Goal: Task Accomplishment & Management: Manage account settings

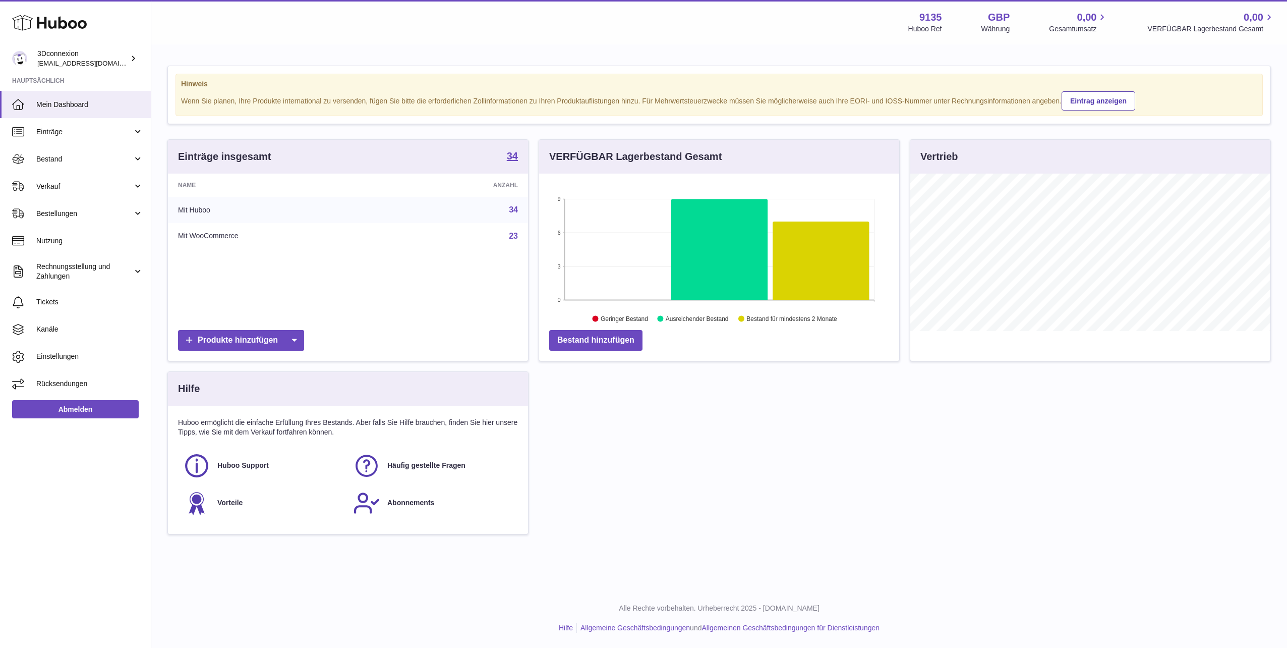
scroll to position [157, 360]
click at [58, 182] on span "Verkauf" at bounding box center [84, 187] width 96 height 10
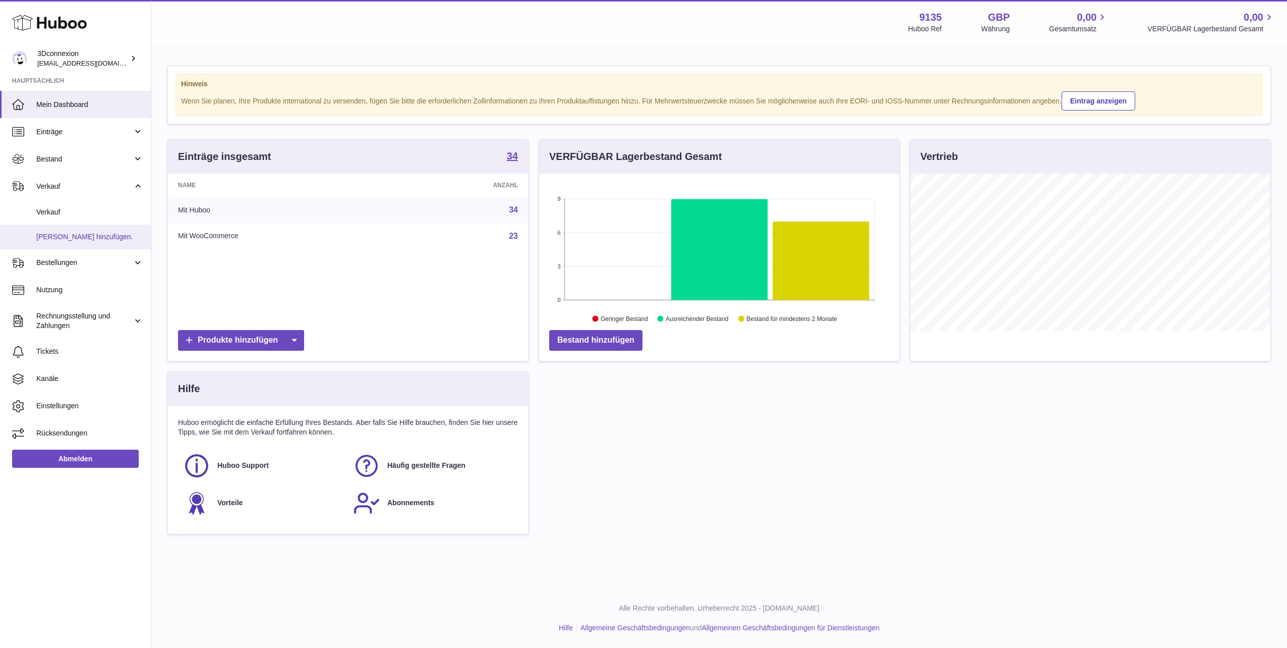
drag, startPoint x: 74, startPoint y: 209, endPoint x: 131, endPoint y: 233, distance: 61.3
click at [74, 210] on span "Verkauf" at bounding box center [89, 212] width 107 height 10
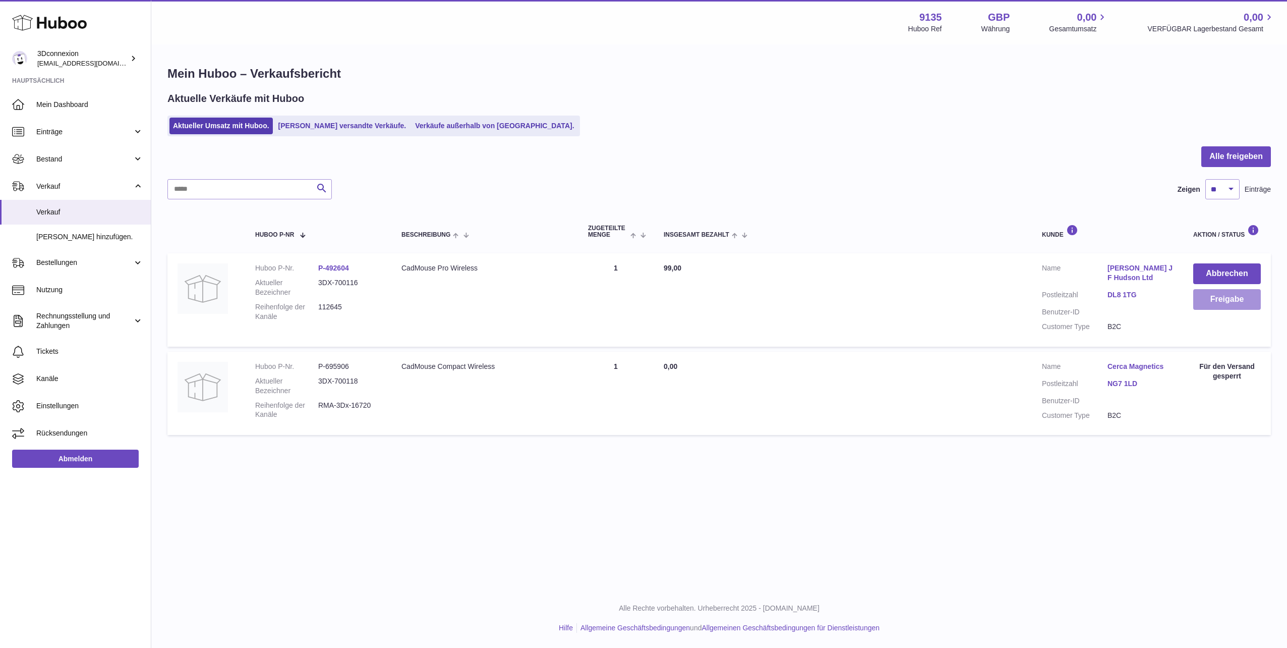
click at [1252, 300] on button "Freigabe" at bounding box center [1227, 299] width 68 height 21
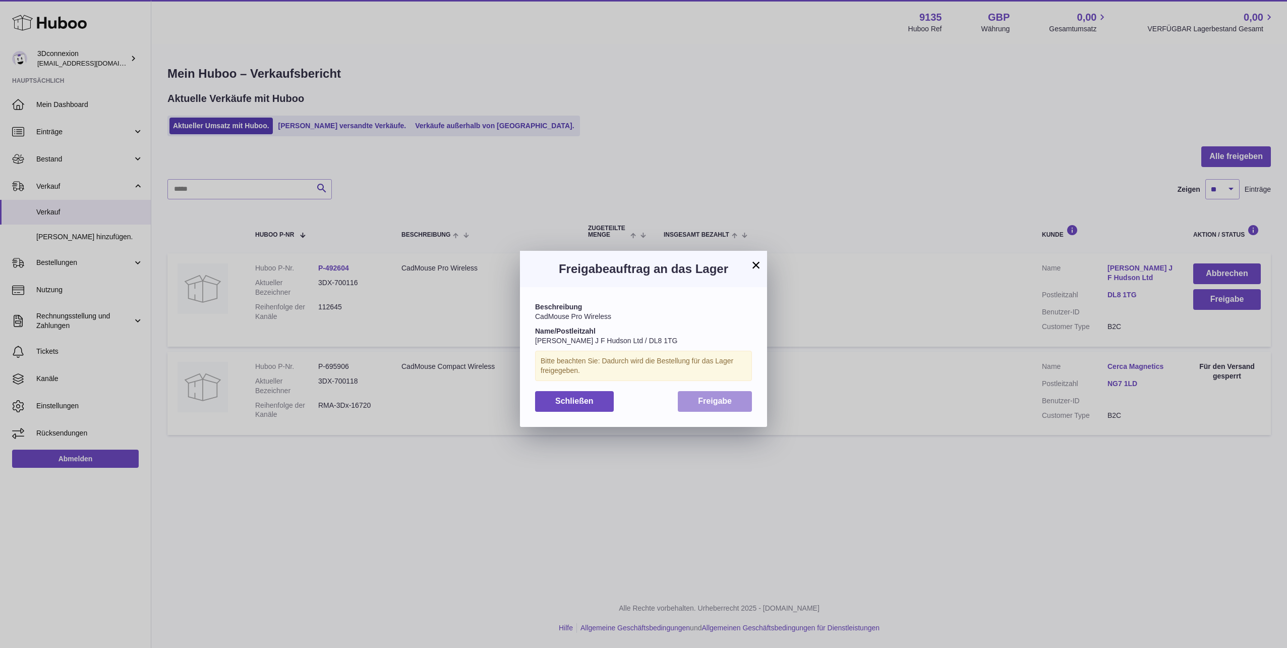
click at [705, 395] on button "Freigabe" at bounding box center [715, 401] width 74 height 21
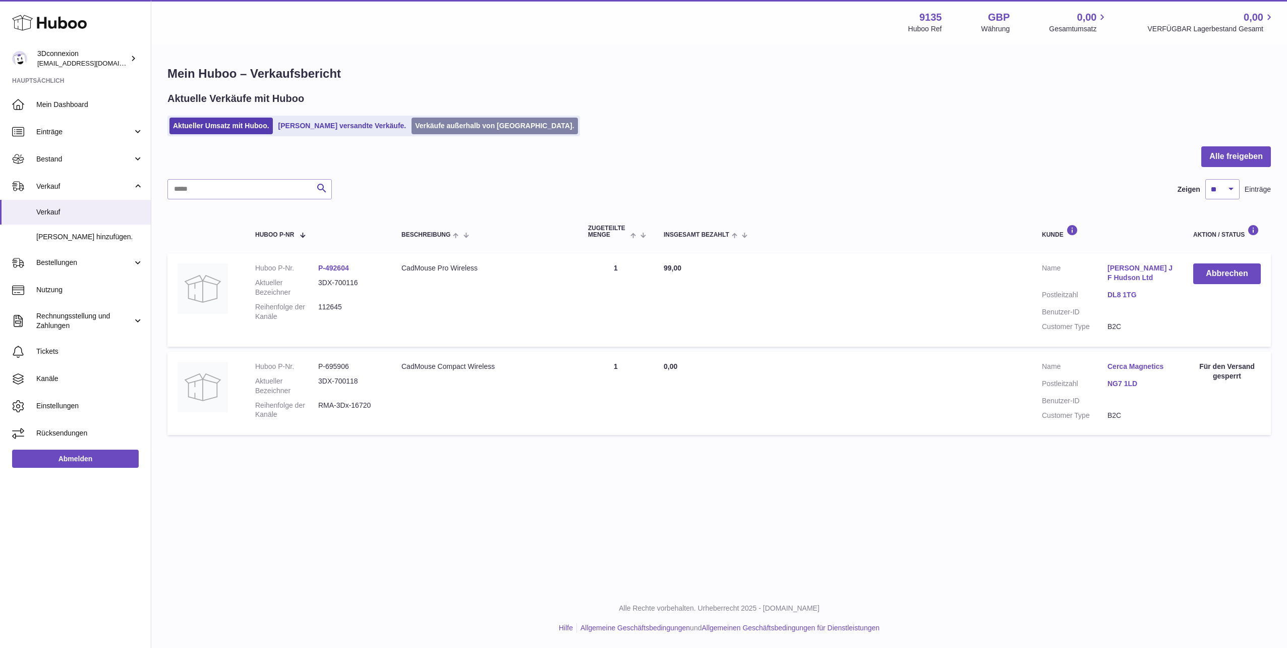
click at [452, 132] on link "Verkäufe außerhalb von [GEOGRAPHIC_DATA]." at bounding box center [495, 126] width 166 height 17
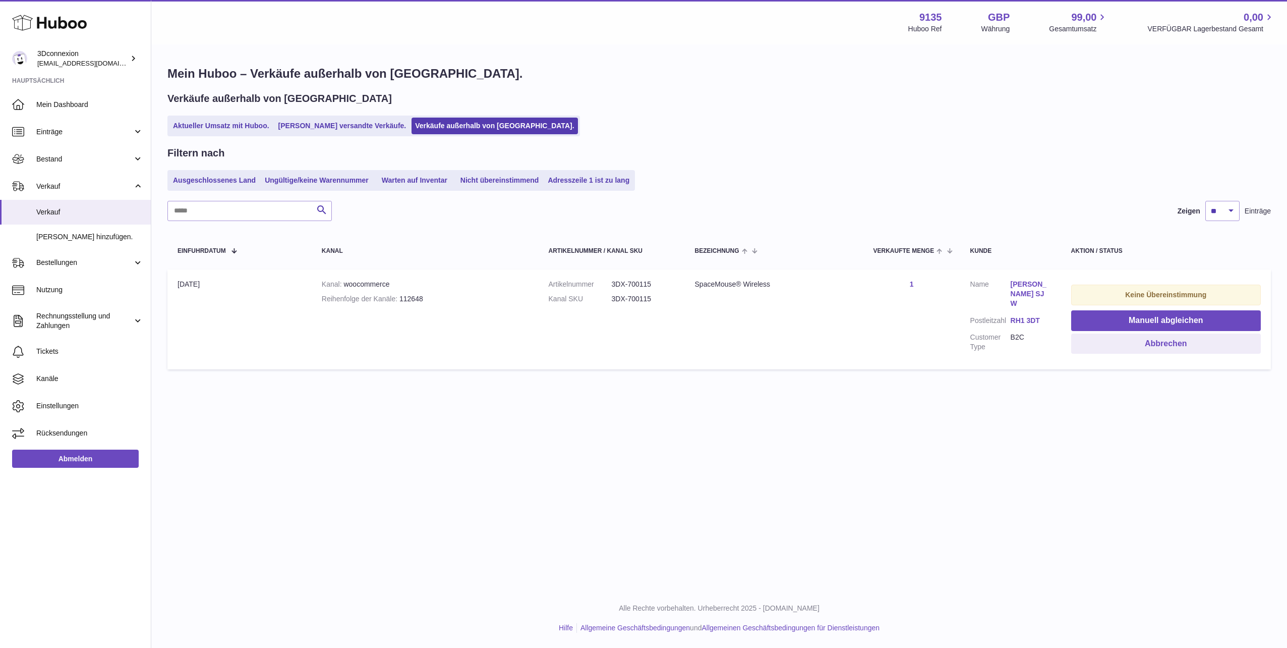
click at [1176, 309] on td "Keine Übereinstimmung Manuell abgleichen Abbrechen" at bounding box center [1166, 319] width 210 height 100
click at [1170, 320] on button "Manuell abgleichen" at bounding box center [1166, 320] width 190 height 21
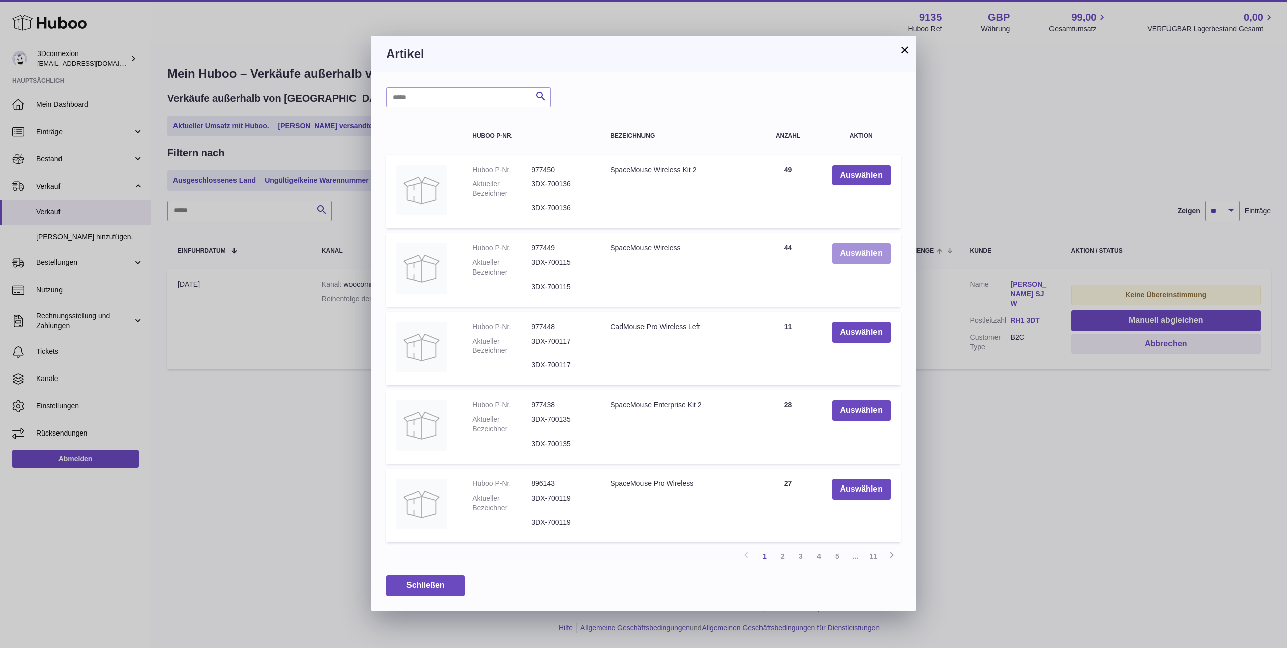
click at [843, 251] on button "Auswählen" at bounding box center [861, 253] width 59 height 21
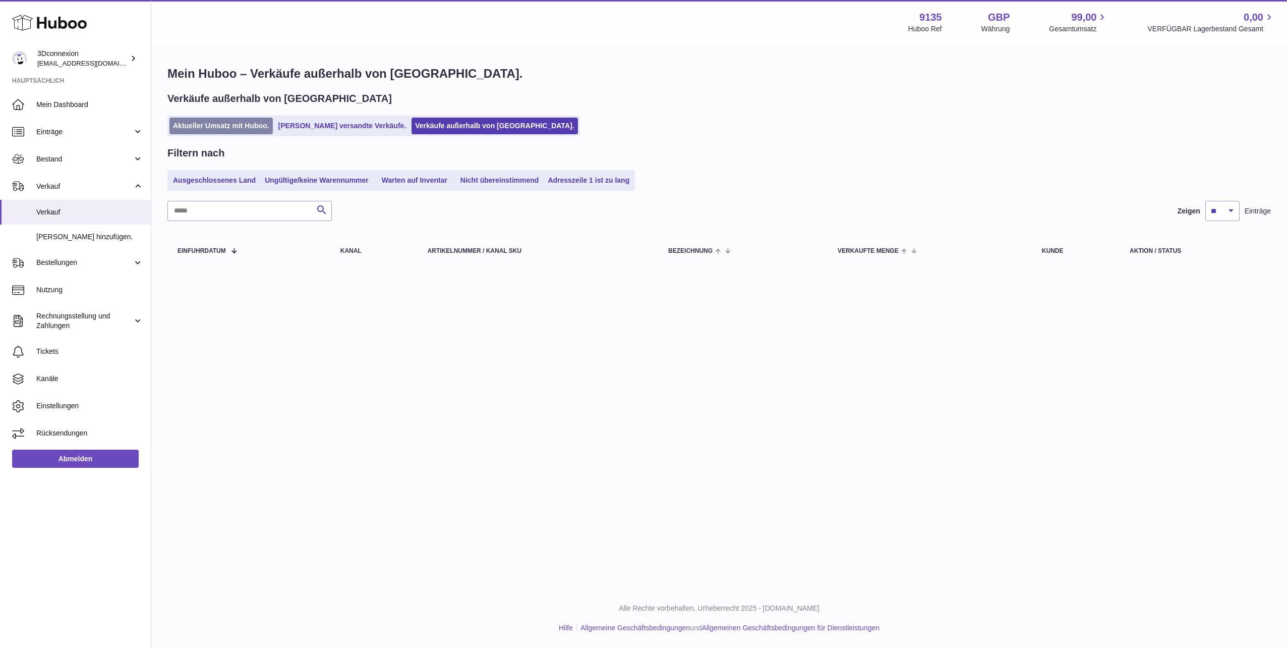
click at [219, 132] on ul "Aktueller Umsatz mit Huboo. Von Huboo versandte Verkäufe. Verkäufe außerhalb vo…" at bounding box center [373, 126] width 413 height 21
drag, startPoint x: 219, startPoint y: 132, endPoint x: 208, endPoint y: 133, distance: 10.6
click at [207, 133] on ul "Aktueller Umsatz mit Huboo. Von Huboo versandte Verkäufe. Verkäufe außerhalb vo…" at bounding box center [373, 126] width 413 height 21
click at [230, 126] on link "Aktueller Umsatz mit Huboo." at bounding box center [220, 126] width 103 height 17
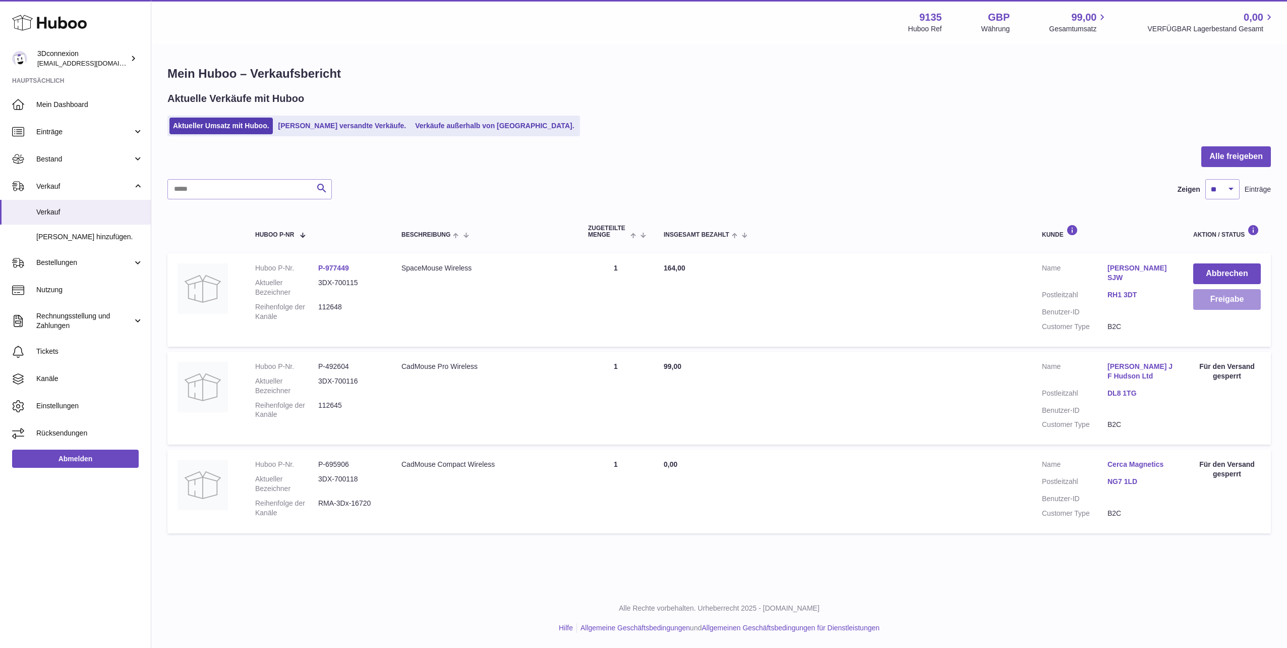
click at [1236, 308] on button "Freigabe" at bounding box center [1227, 299] width 68 height 21
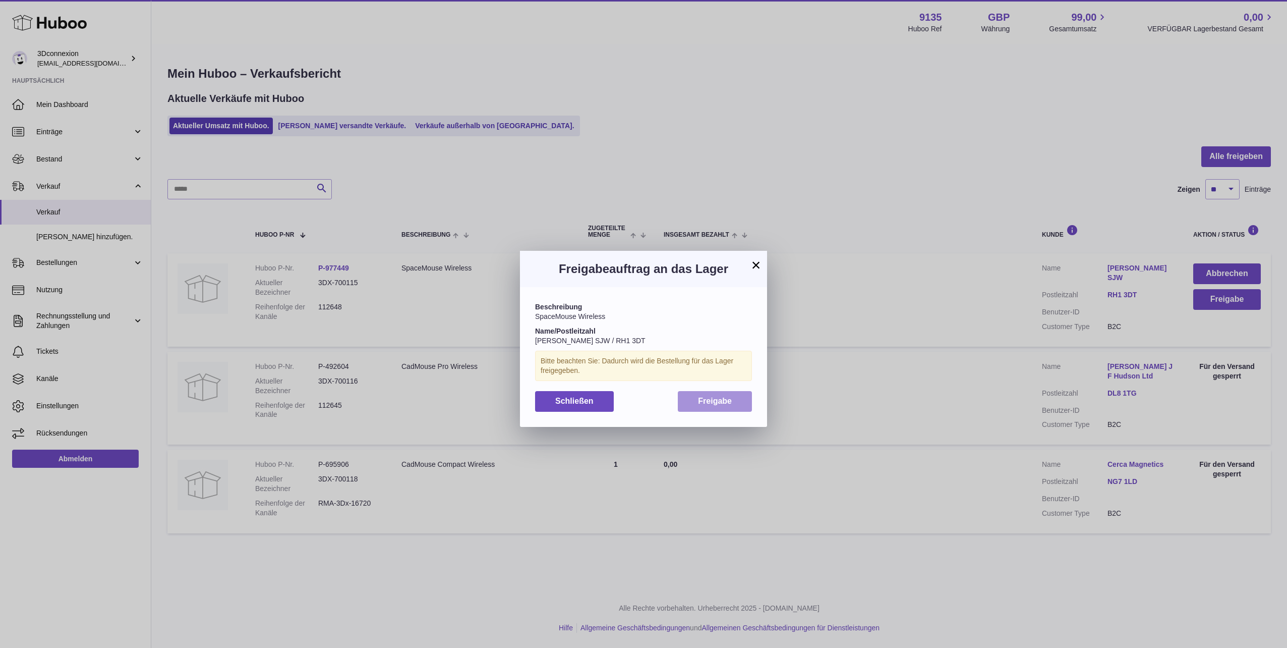
click at [709, 397] on span "Freigabe" at bounding box center [715, 400] width 34 height 9
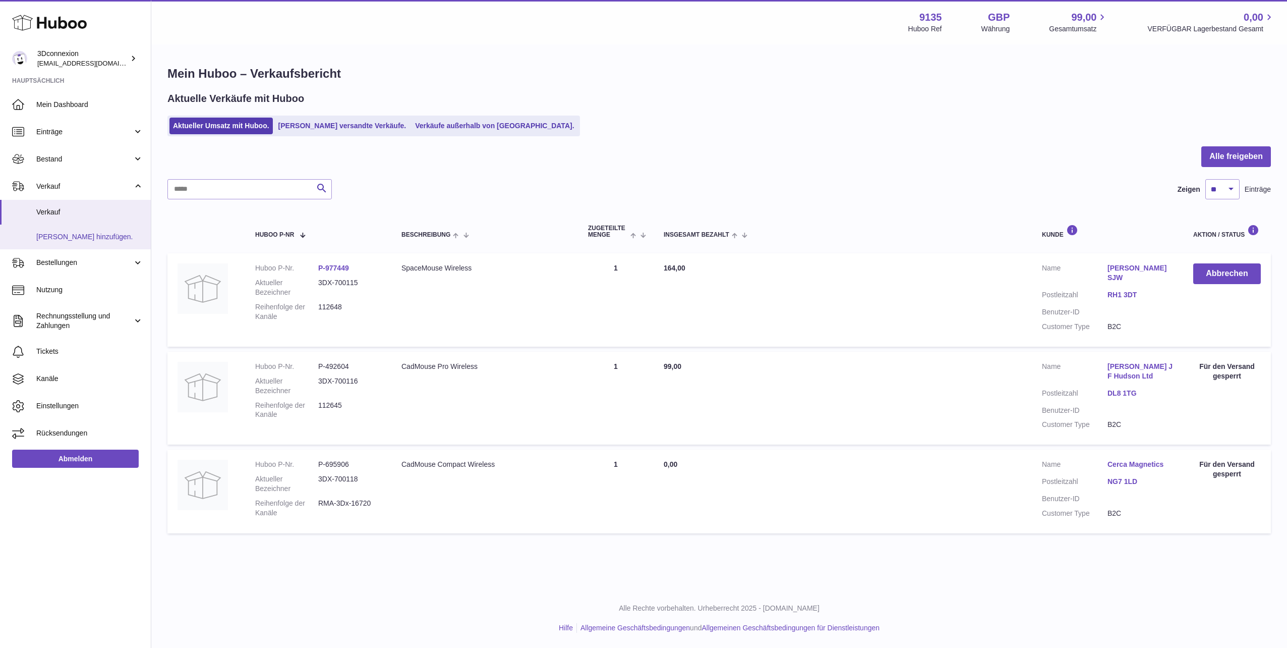
click at [78, 232] on span "[PERSON_NAME] hinzufügen." at bounding box center [89, 237] width 107 height 10
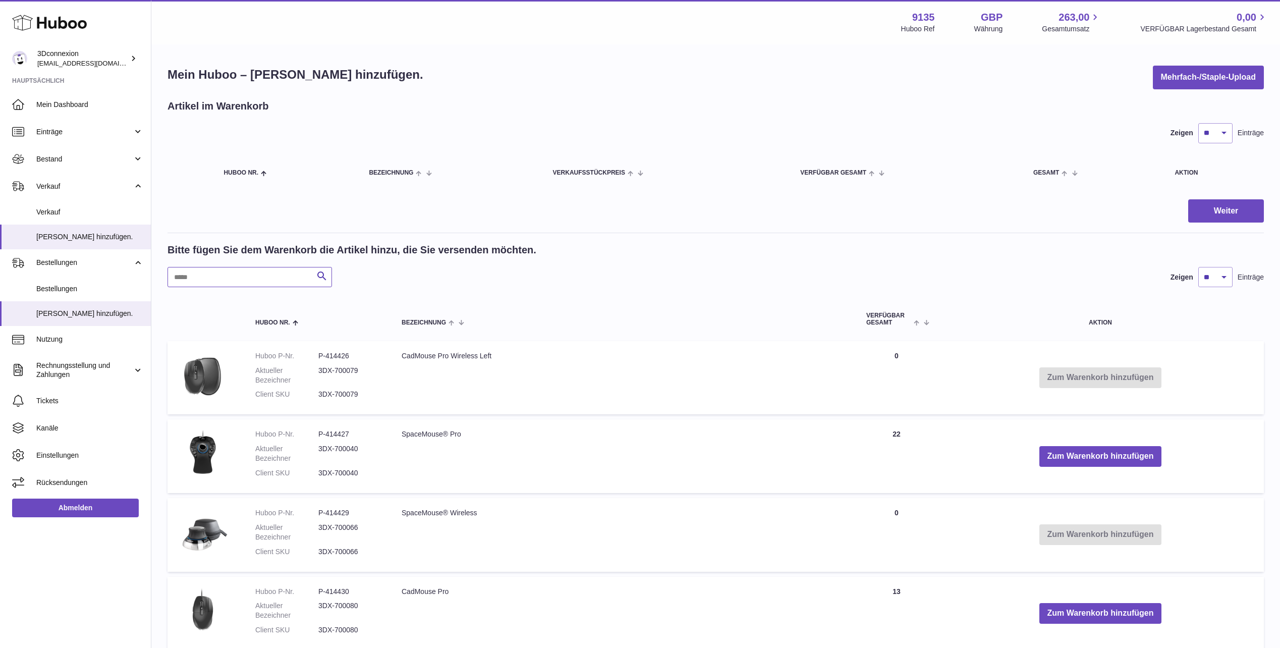
drag, startPoint x: 276, startPoint y: 272, endPoint x: 278, endPoint y: 287, distance: 14.3
click at [278, 287] on input "text" at bounding box center [249, 277] width 164 height 20
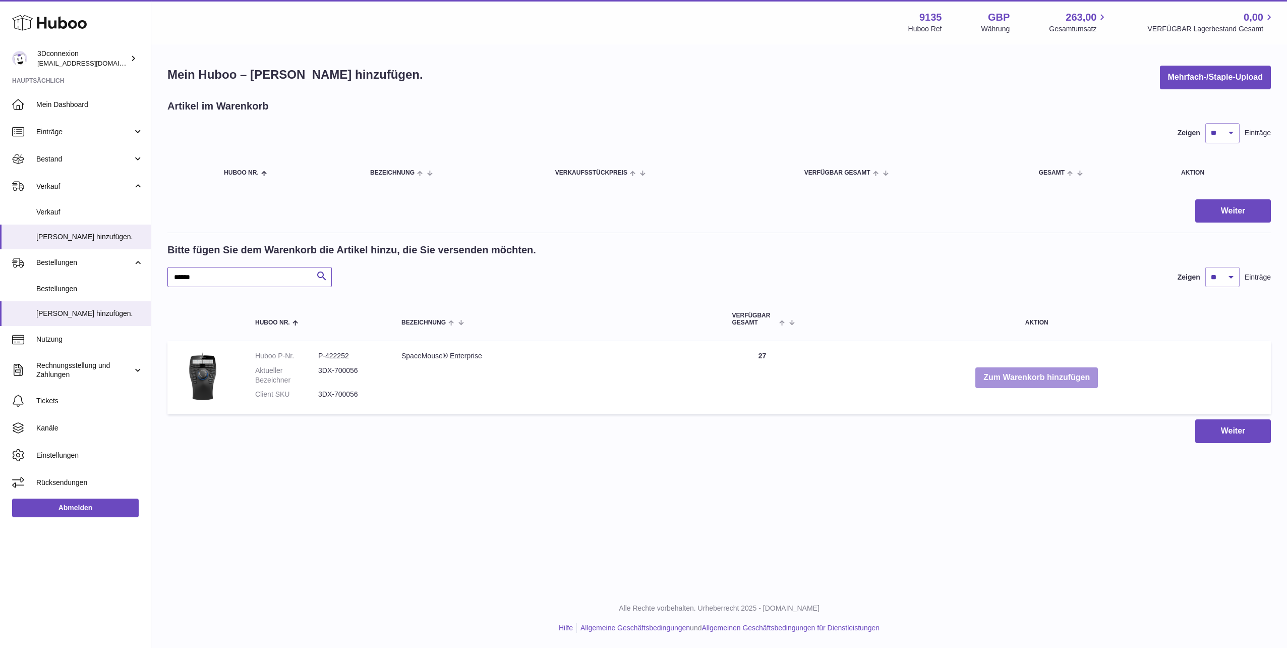
type input "******"
click at [1061, 379] on button "Zum Warenkorb hinzufügen" at bounding box center [1037, 377] width 123 height 21
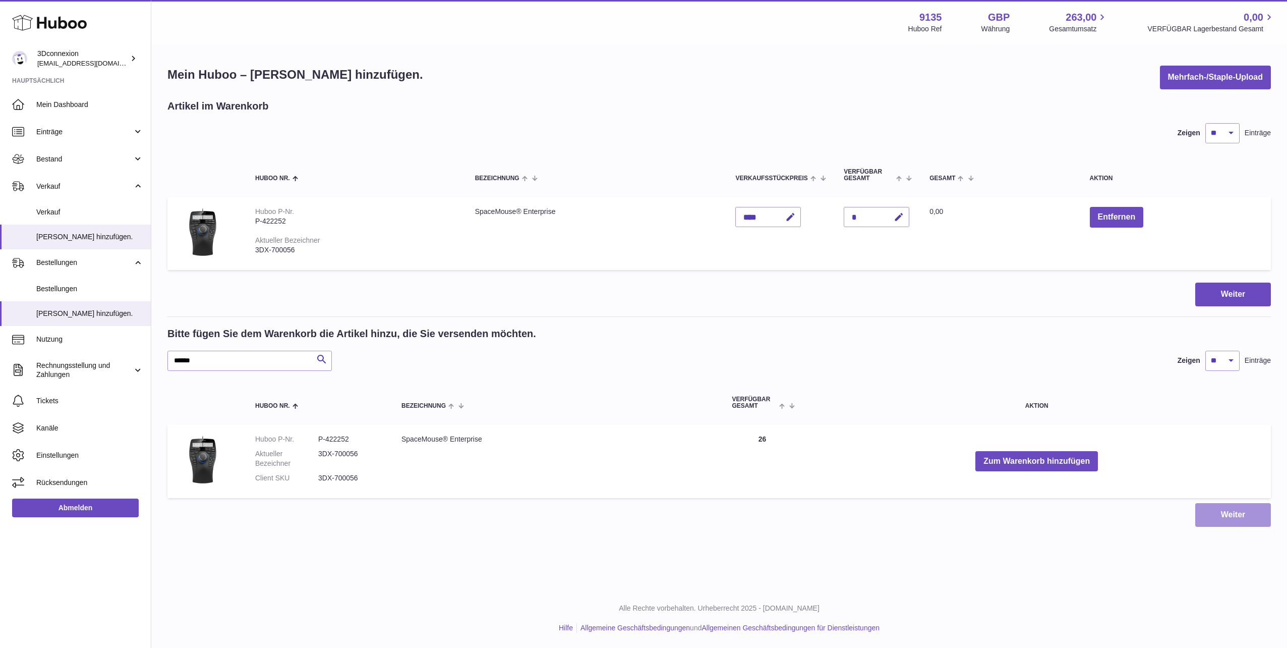
click at [1236, 519] on button "Weiter" at bounding box center [1233, 515] width 76 height 24
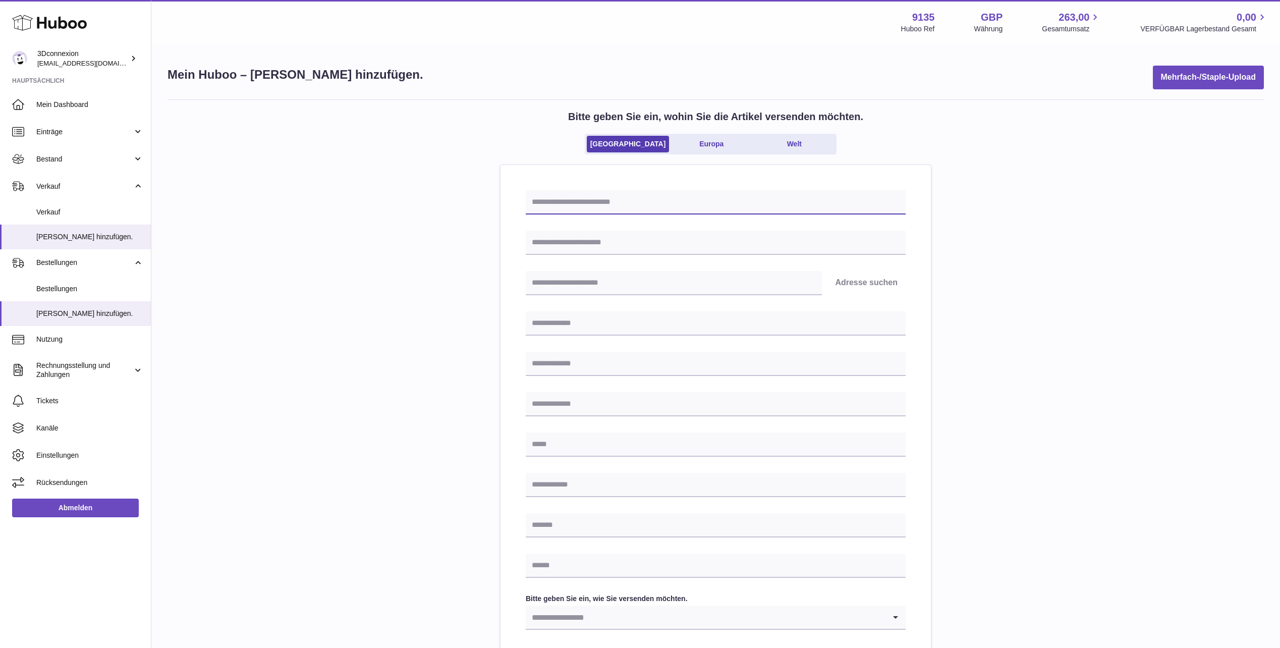
click at [650, 204] on input "text" at bounding box center [716, 202] width 380 height 24
type input "***"
type input "****"
type input "******"
click at [866, 272] on button "Adresse suchen" at bounding box center [866, 283] width 79 height 24
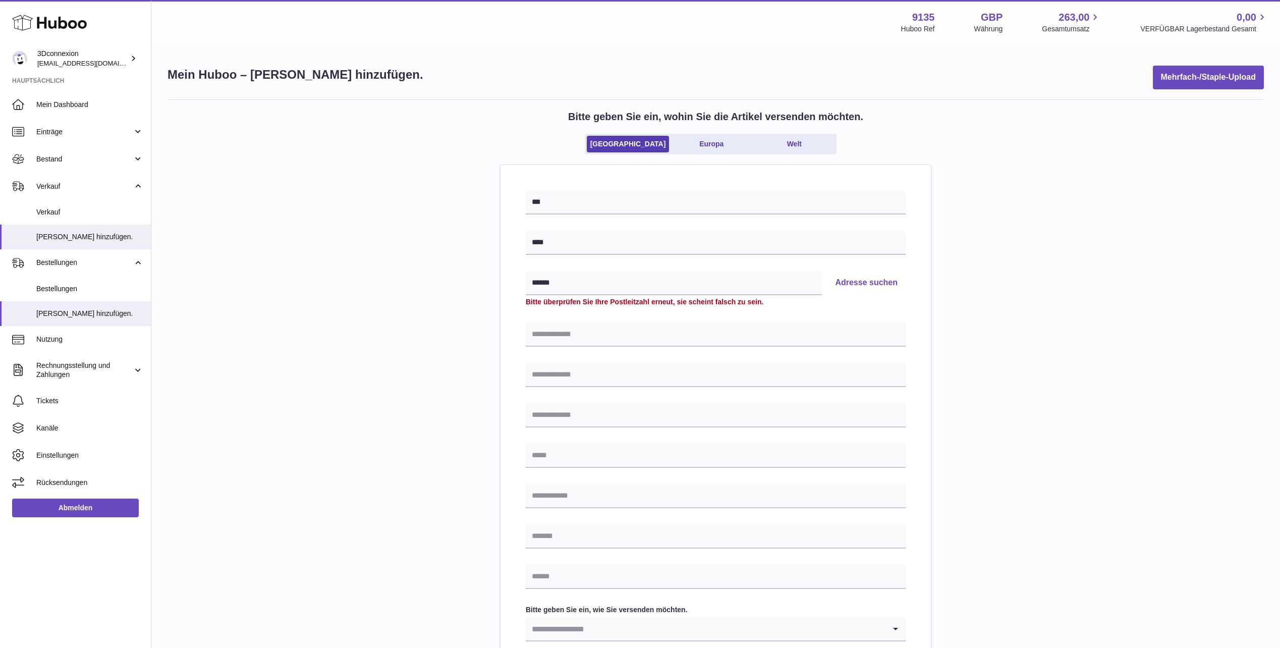
click at [855, 315] on div "*** **** ****** Adresse suchen Bitte überprüfen Sie Ihre Postleitzahl erneut, s…" at bounding box center [716, 471] width 380 height 562
drag, startPoint x: 712, startPoint y: 272, endPoint x: 497, endPoint y: 272, distance: 214.9
click at [499, 272] on div "Bitte geben Sie ein, wohin Sie die Artikel versenden möchten. Vereinigtes König…" at bounding box center [715, 456] width 1096 height 714
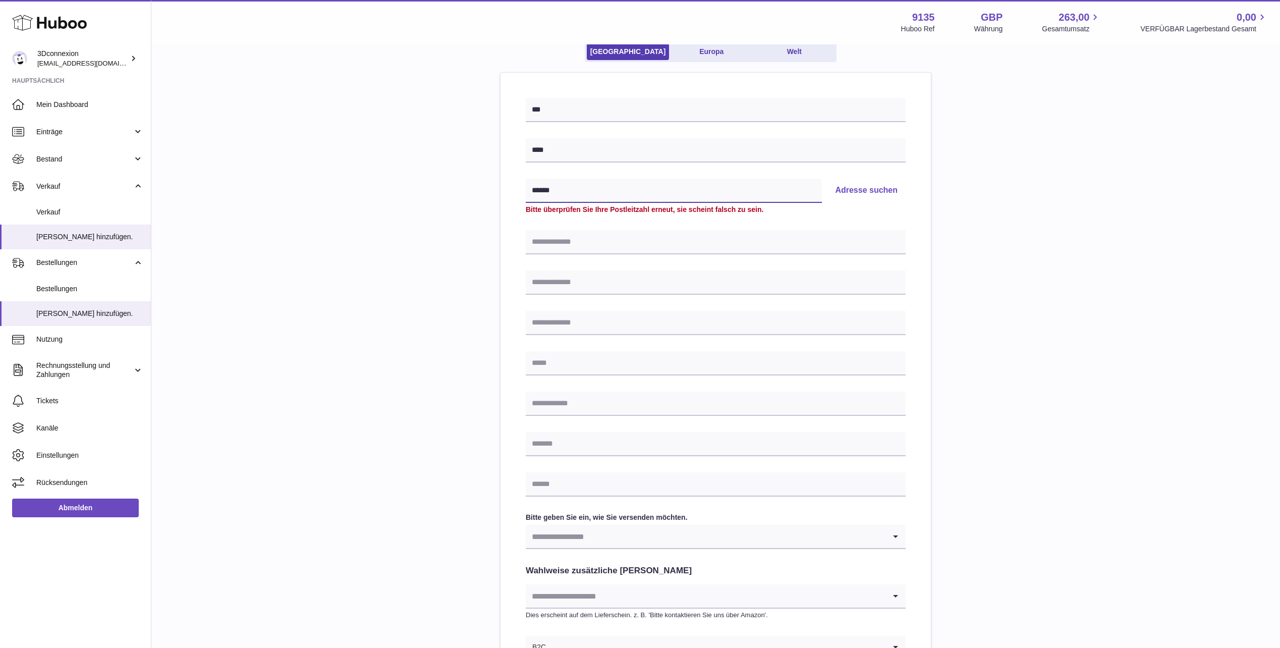
scroll to position [101, 0]
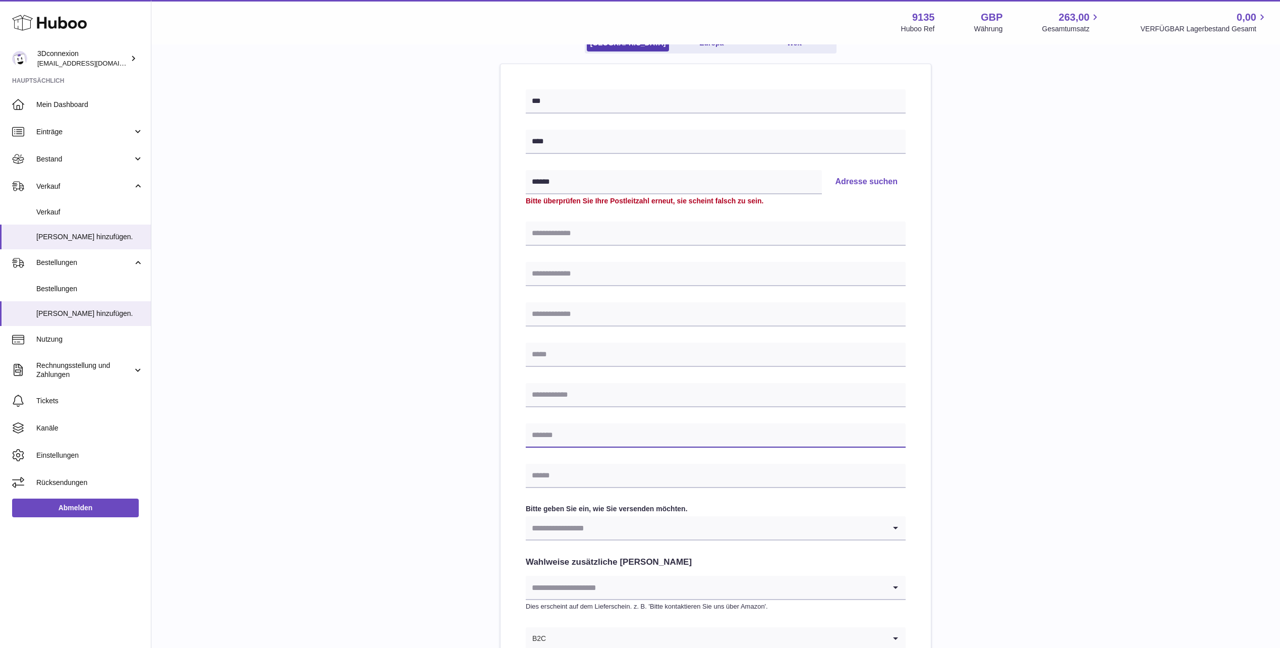
click at [663, 432] on input "text" at bounding box center [716, 435] width 380 height 24
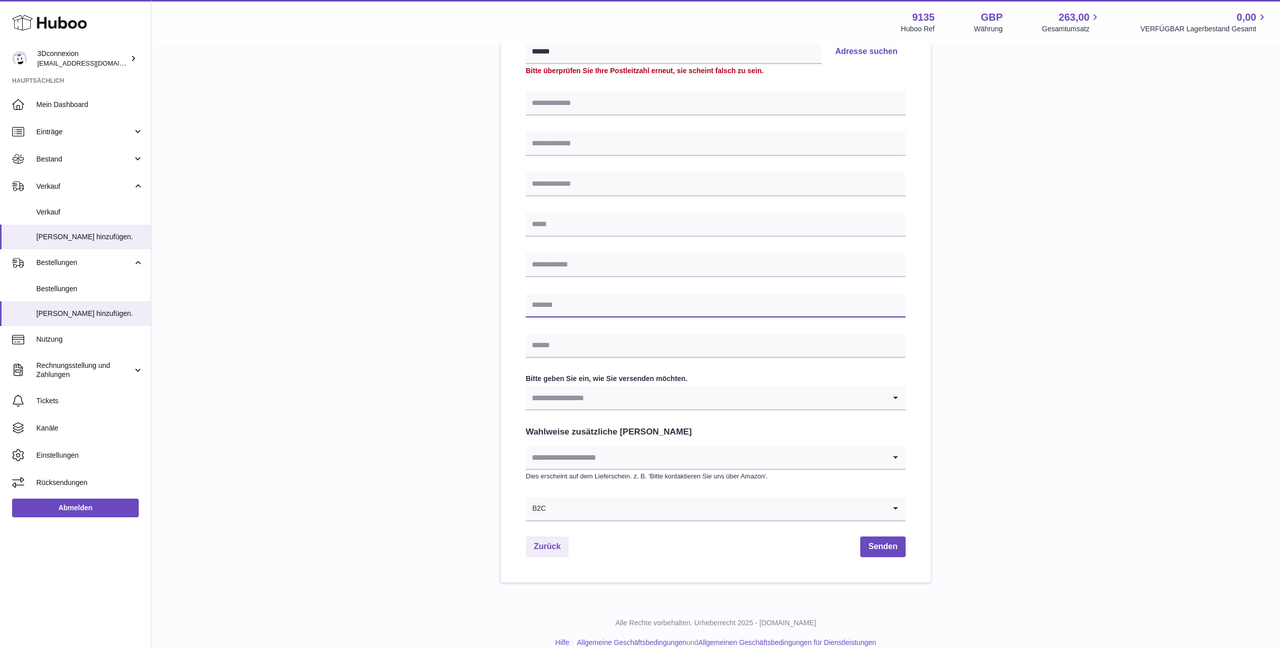
scroll to position [245, 0]
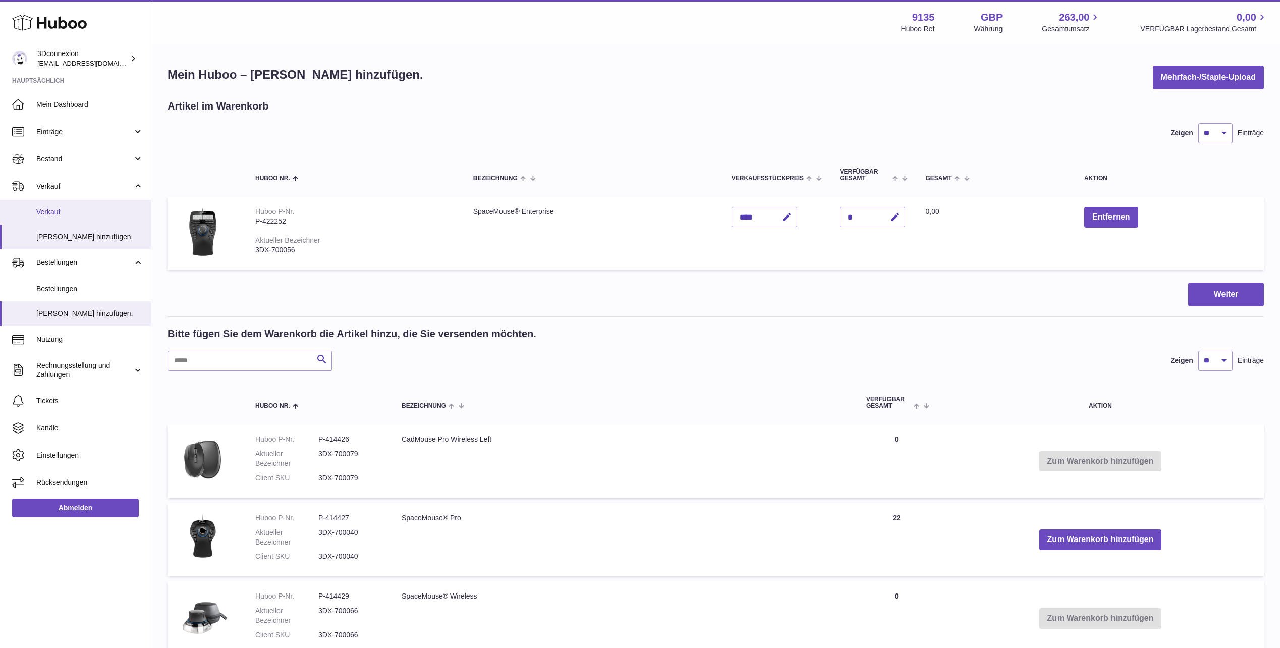
click at [61, 207] on span "Verkauf" at bounding box center [89, 212] width 107 height 10
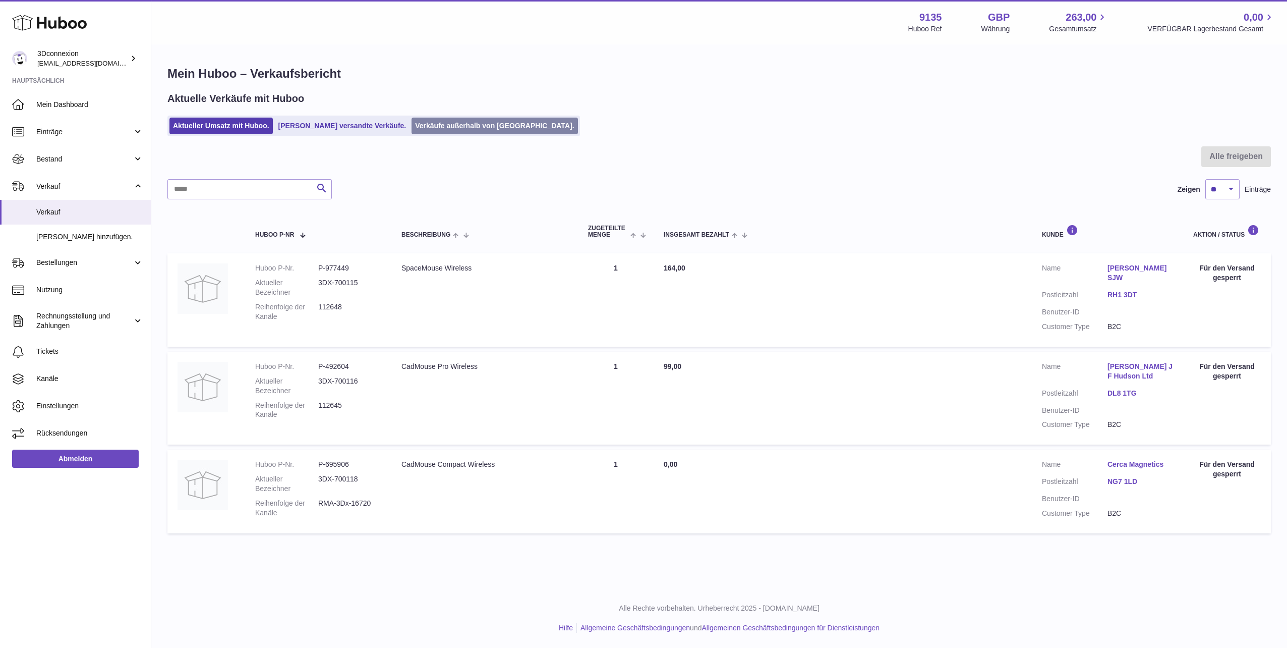
click at [449, 127] on link "Verkäufe außerhalb von Huboo." at bounding box center [495, 126] width 166 height 17
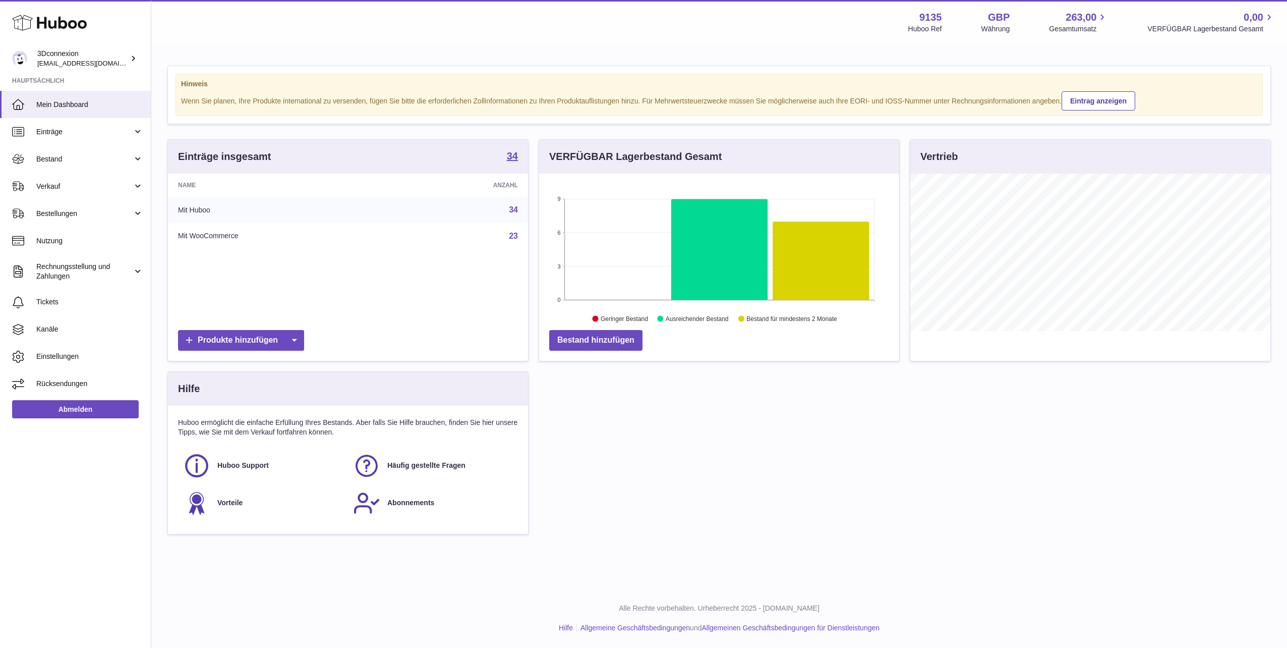
scroll to position [157, 360]
click at [70, 193] on link "Verkauf" at bounding box center [75, 186] width 151 height 27
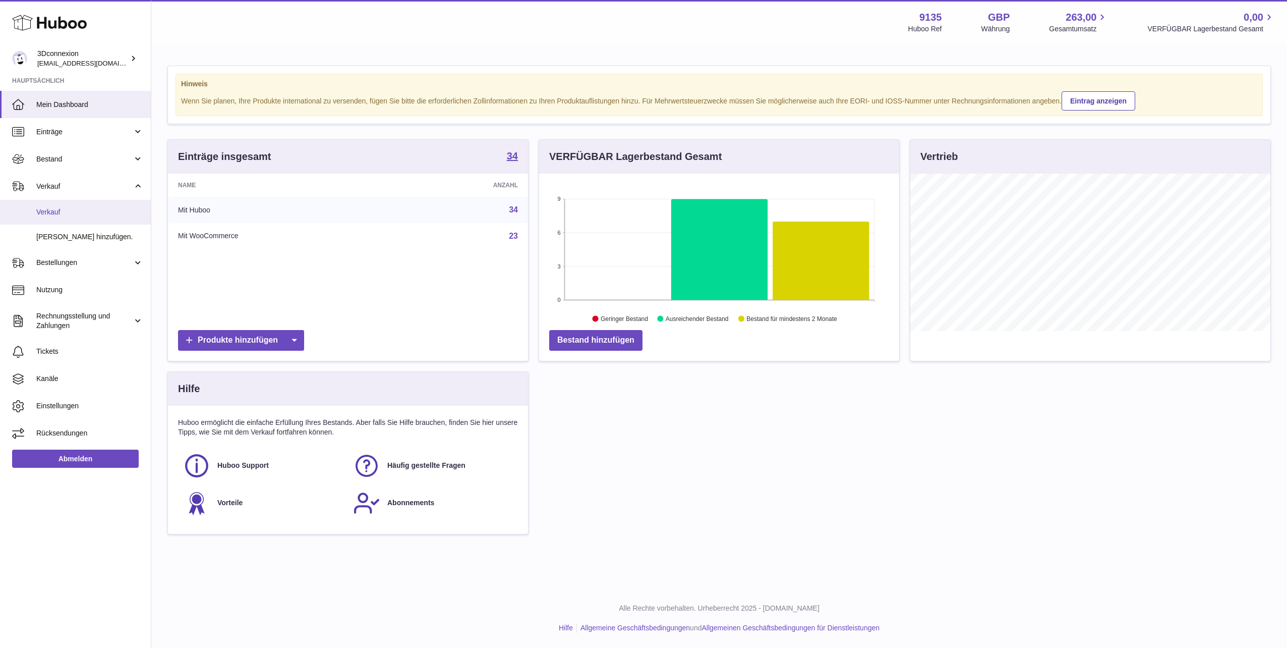
click at [60, 217] on link "Verkauf" at bounding box center [75, 212] width 151 height 25
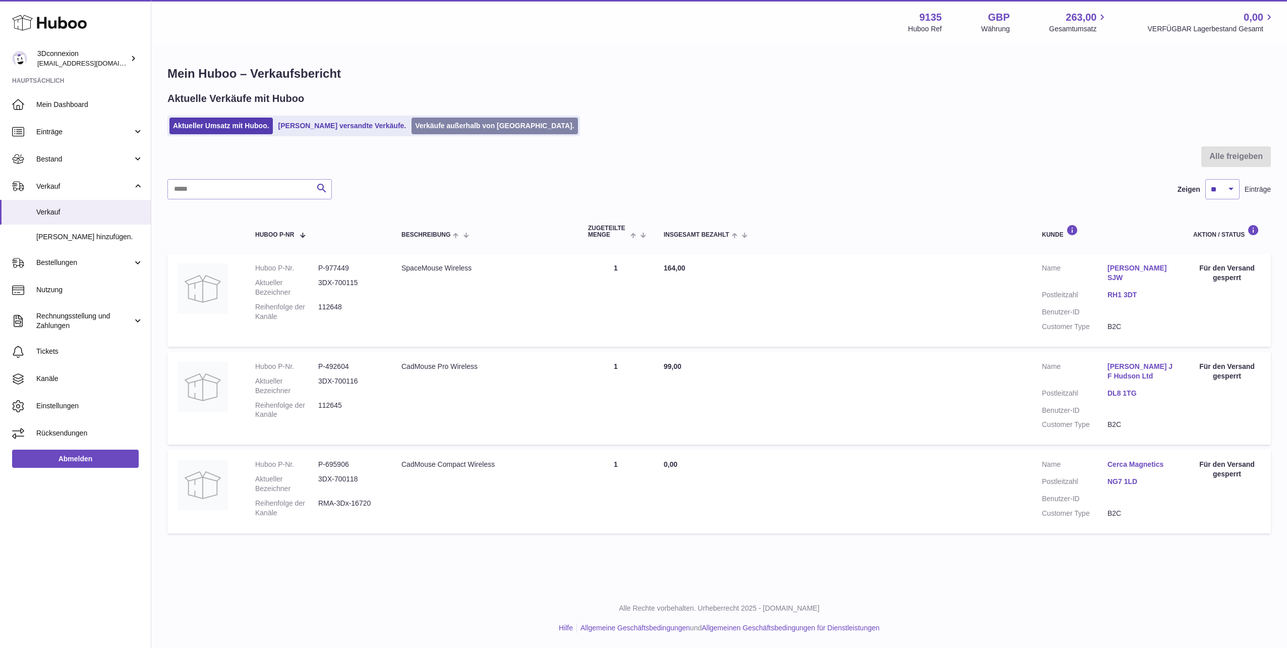
click at [455, 121] on link "Verkäufe außerhalb von [GEOGRAPHIC_DATA]." at bounding box center [495, 126] width 166 height 17
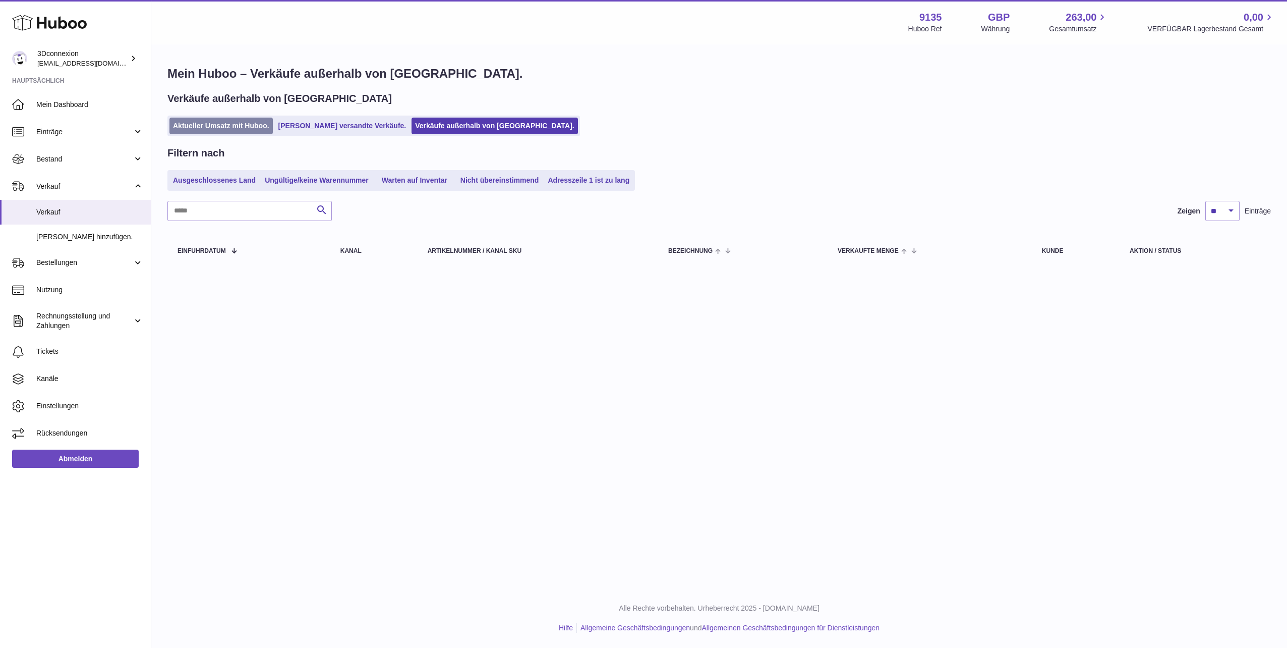
click at [208, 126] on link "Aktueller Umsatz mit Huboo." at bounding box center [220, 126] width 103 height 17
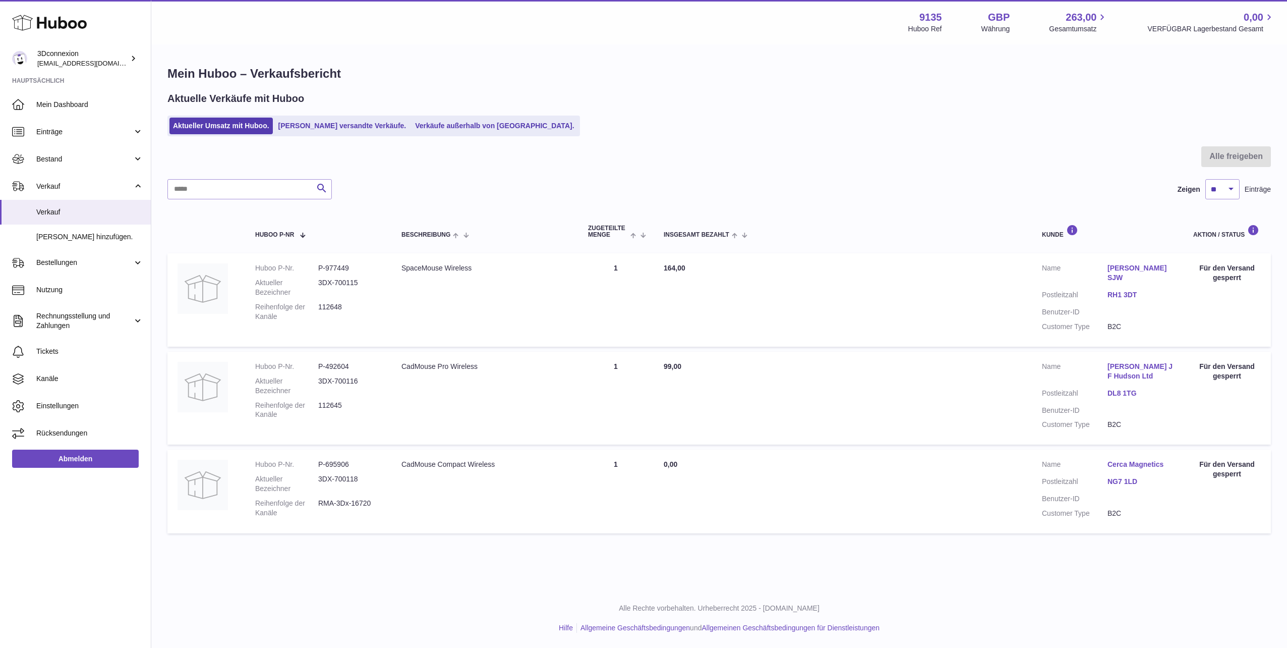
click at [555, 133] on div "Aktueller Umsatz mit Huboo. Von Huboo versandte Verkäufe. Verkäufe außerhalb vo…" at bounding box center [719, 126] width 1104 height 21
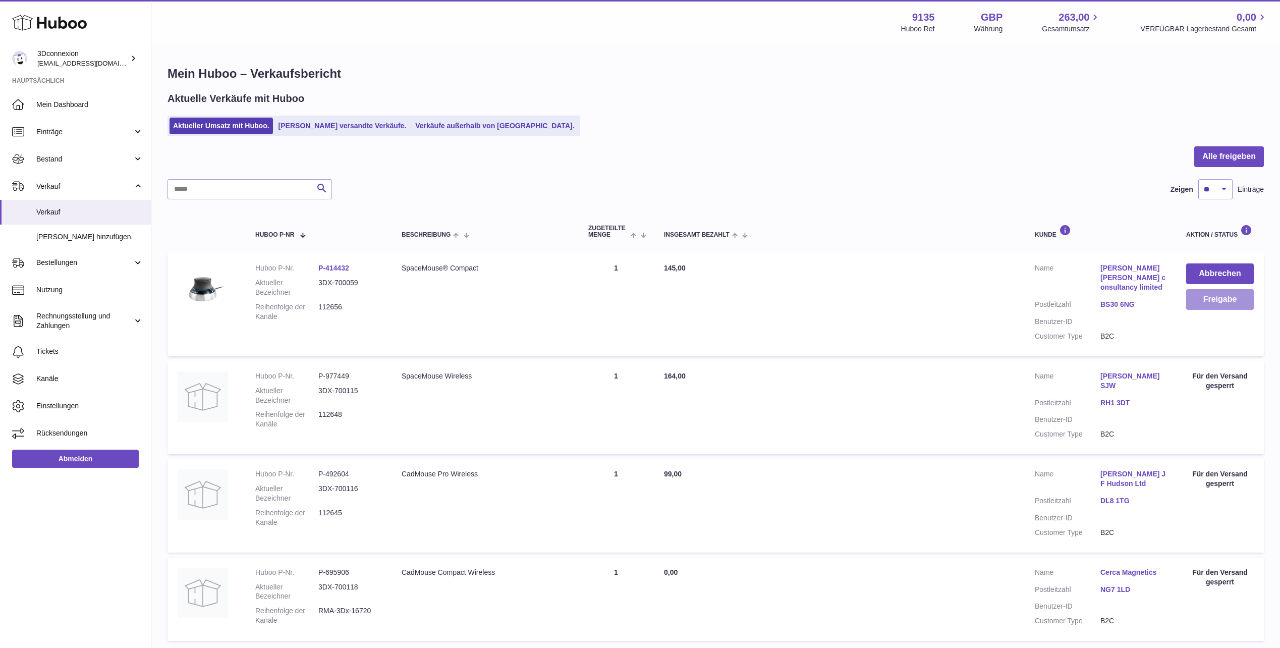
click at [1223, 306] on button "Freigabe" at bounding box center [1220, 299] width 68 height 21
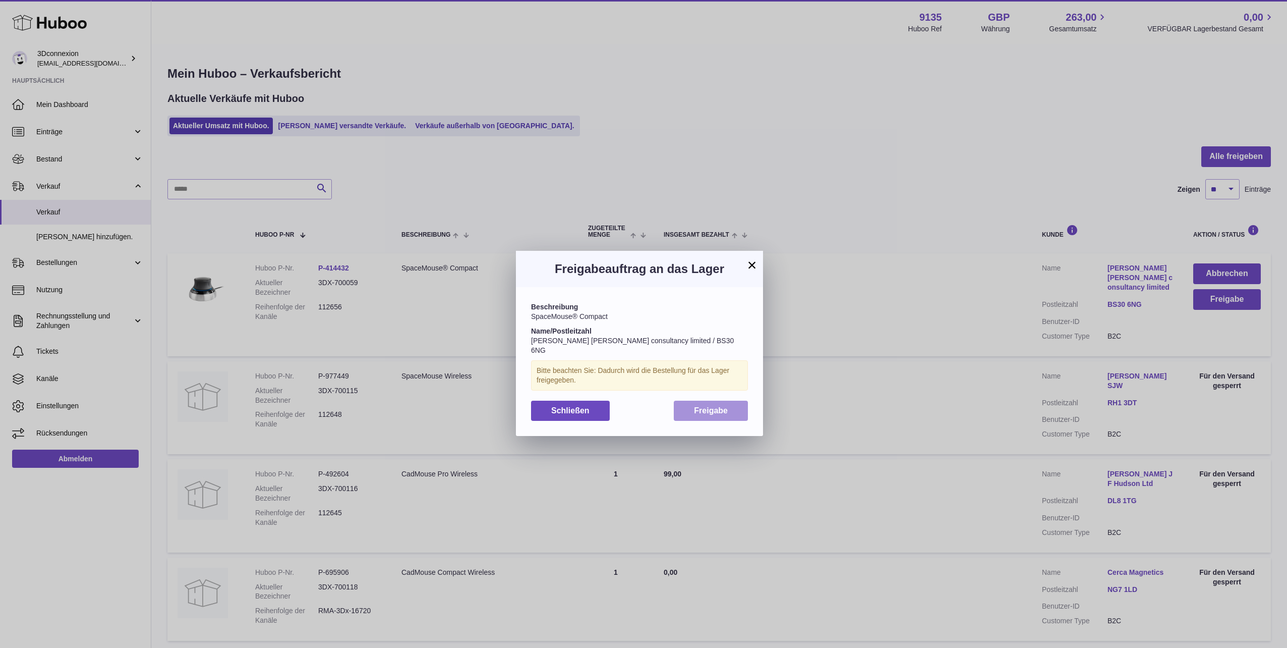
click at [705, 406] on button "Freigabe" at bounding box center [711, 410] width 74 height 21
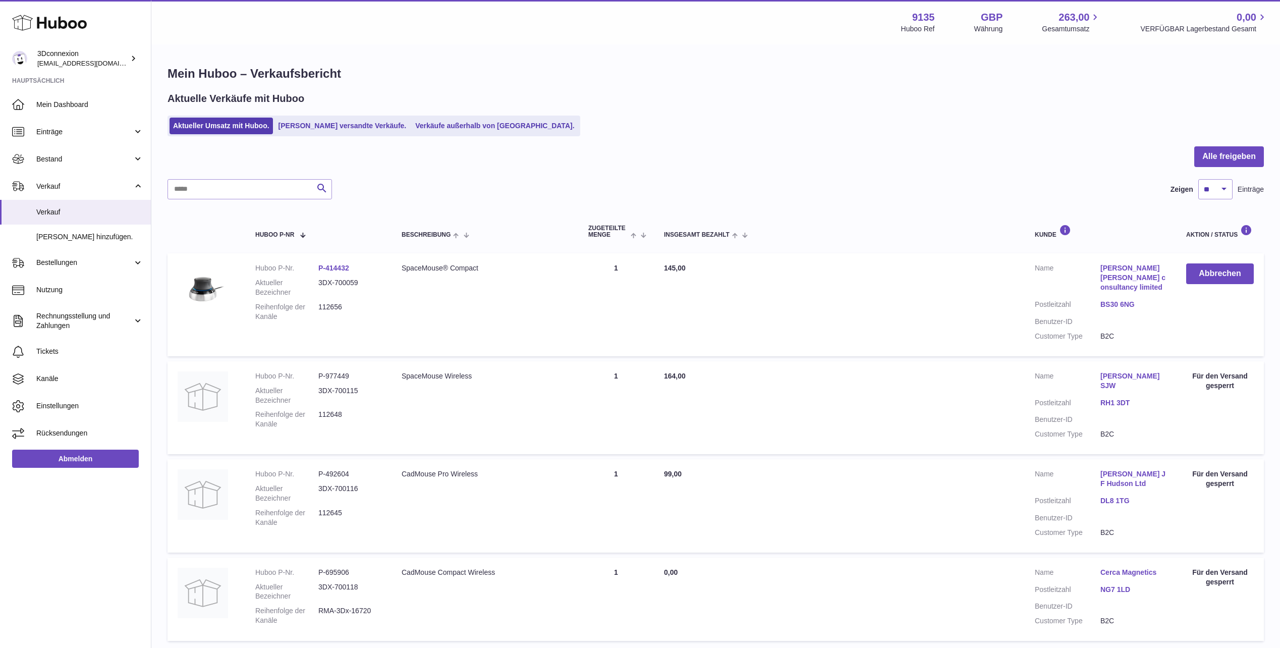
click at [775, 104] on div "Aktuelle Verkäufe mit Huboo" at bounding box center [715, 99] width 1096 height 14
click at [460, 128] on link "Verkäufe außerhalb von [GEOGRAPHIC_DATA]." at bounding box center [495, 126] width 166 height 17
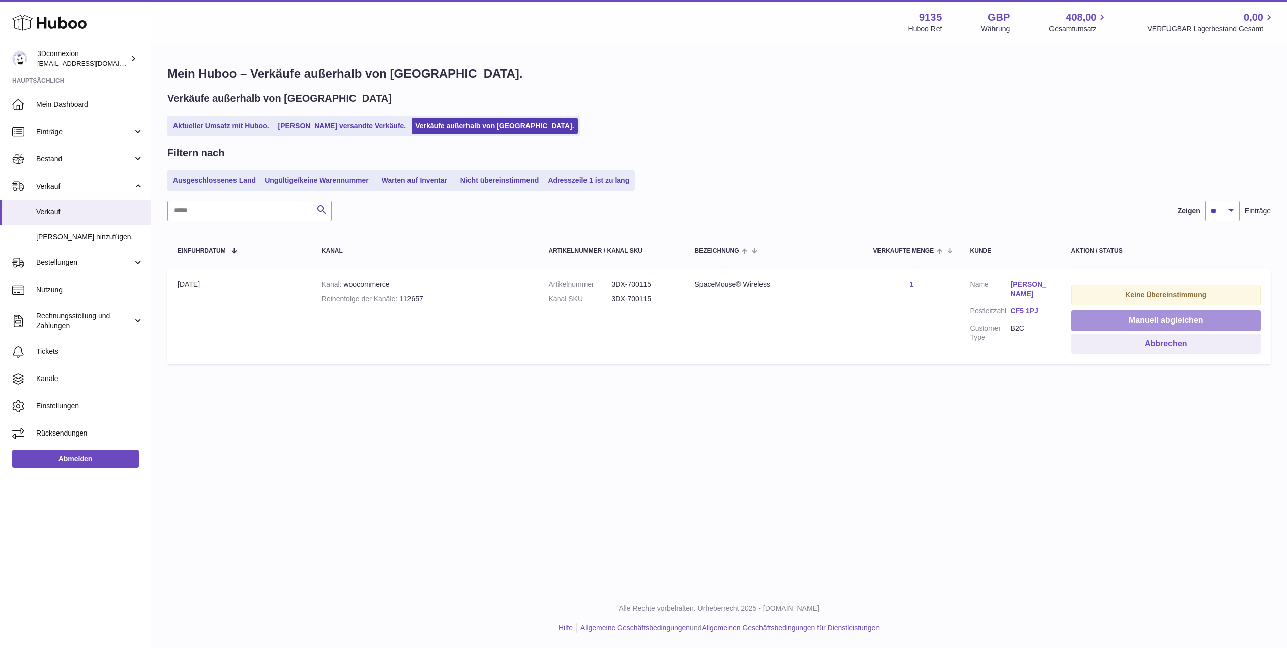
click at [1162, 315] on button "Manuell abgleichen" at bounding box center [1166, 320] width 190 height 21
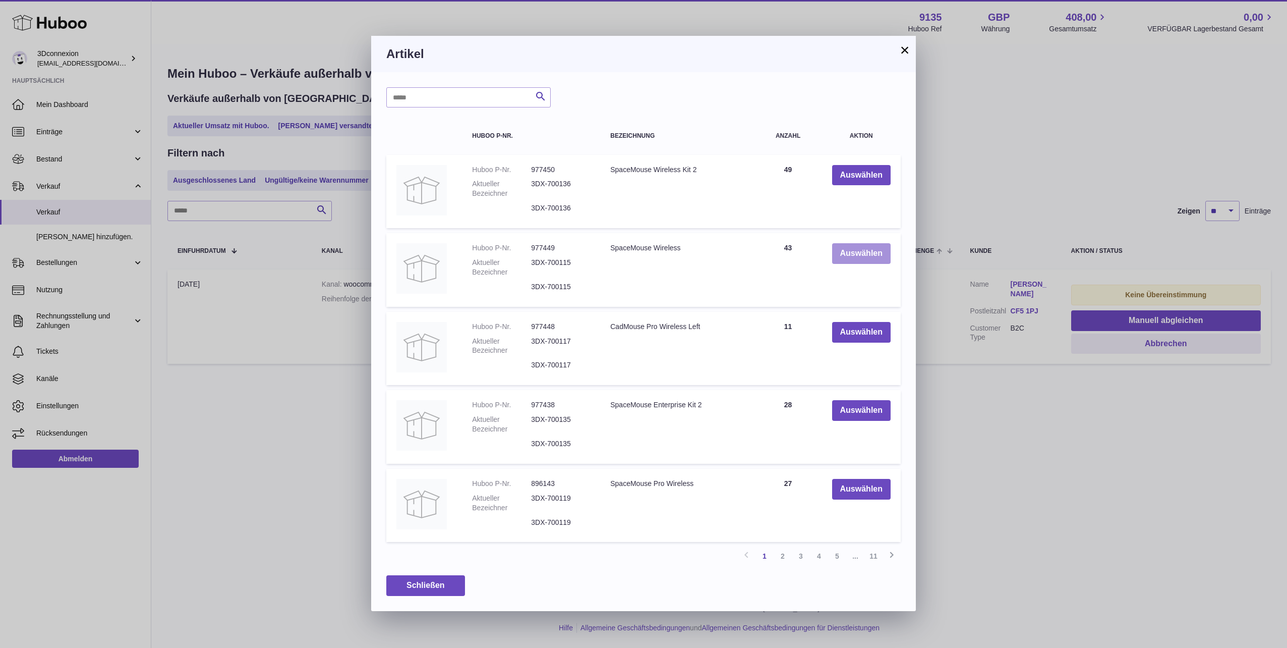
click at [866, 258] on button "Auswählen" at bounding box center [861, 253] width 59 height 21
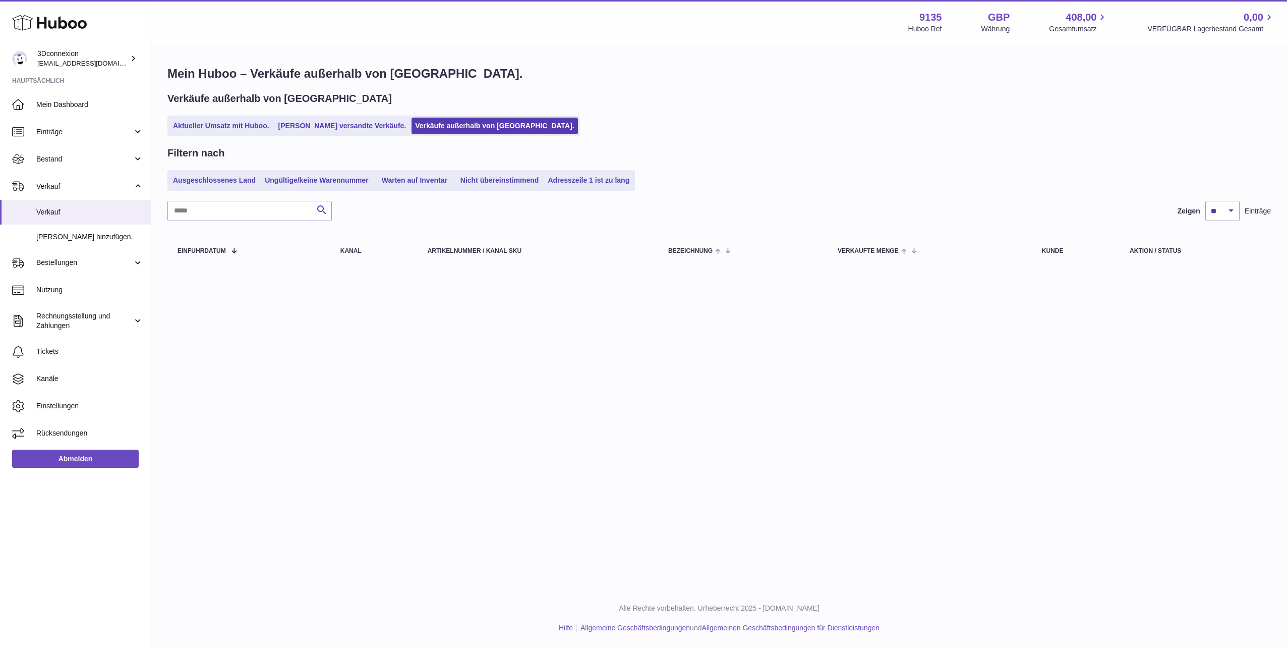
drag, startPoint x: 201, startPoint y: 130, endPoint x: 228, endPoint y: 136, distance: 27.4
click at [201, 130] on link "Aktueller Umsatz mit Huboo." at bounding box center [220, 126] width 103 height 17
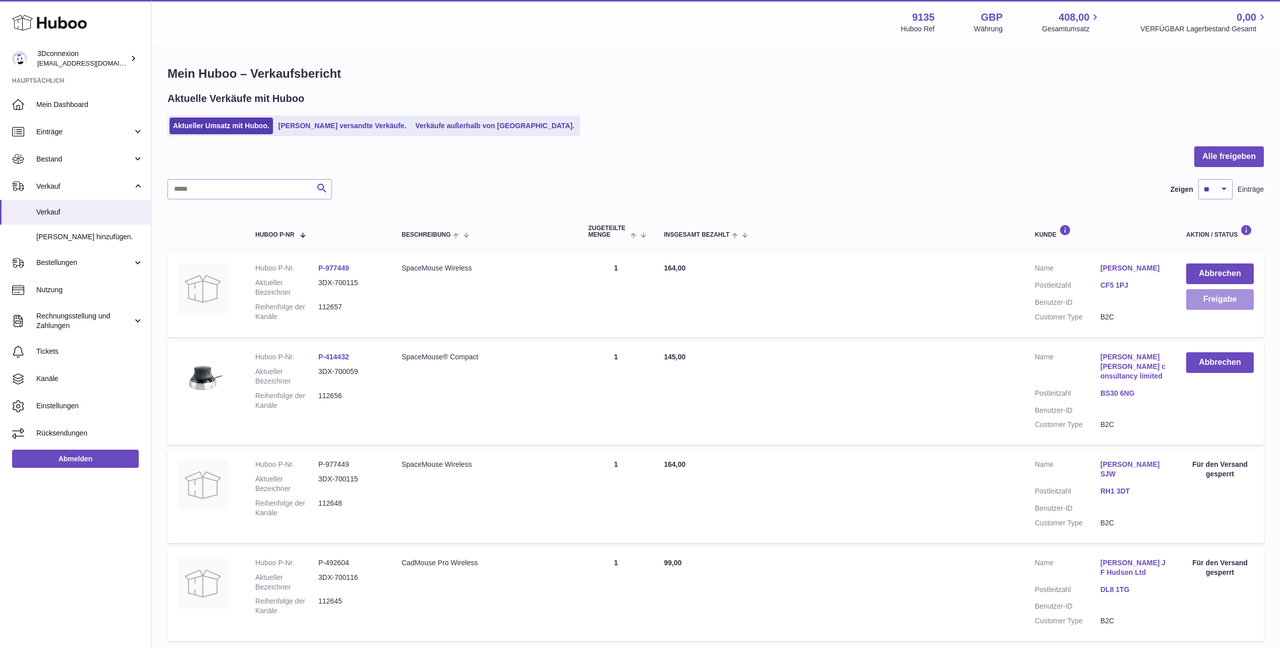
click at [1211, 298] on button "Freigabe" at bounding box center [1220, 299] width 68 height 21
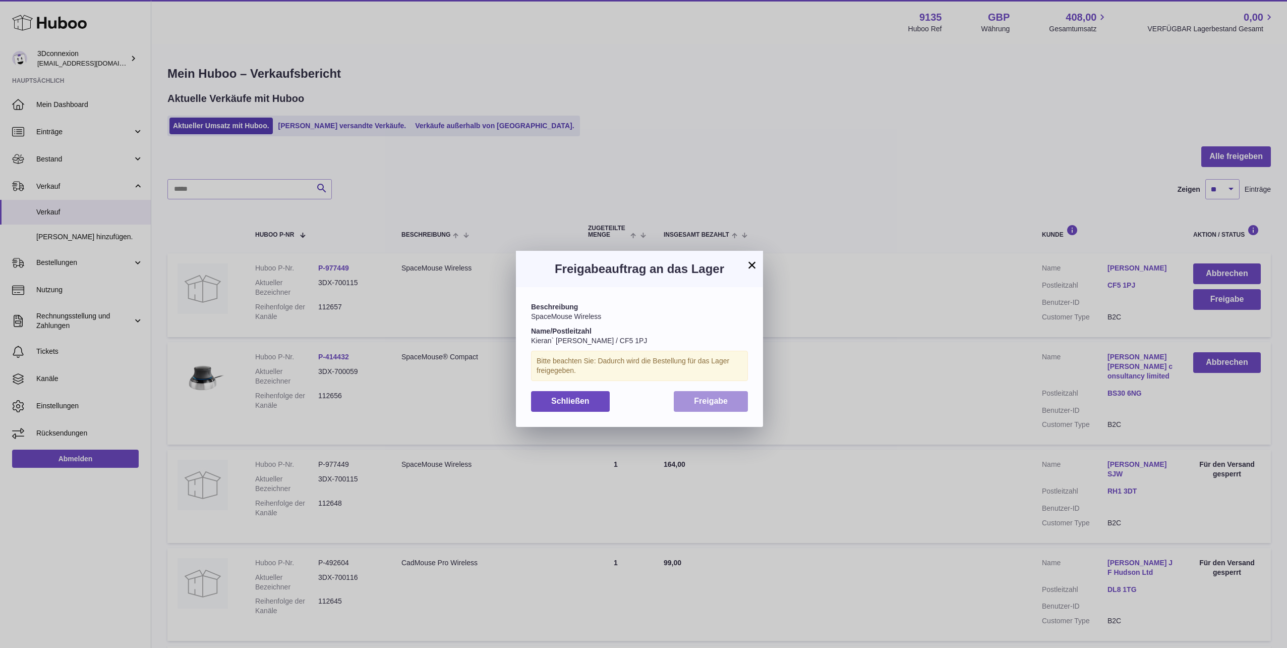
click at [687, 397] on button "Freigabe" at bounding box center [711, 401] width 74 height 21
